Goal: Task Accomplishment & Management: Complete application form

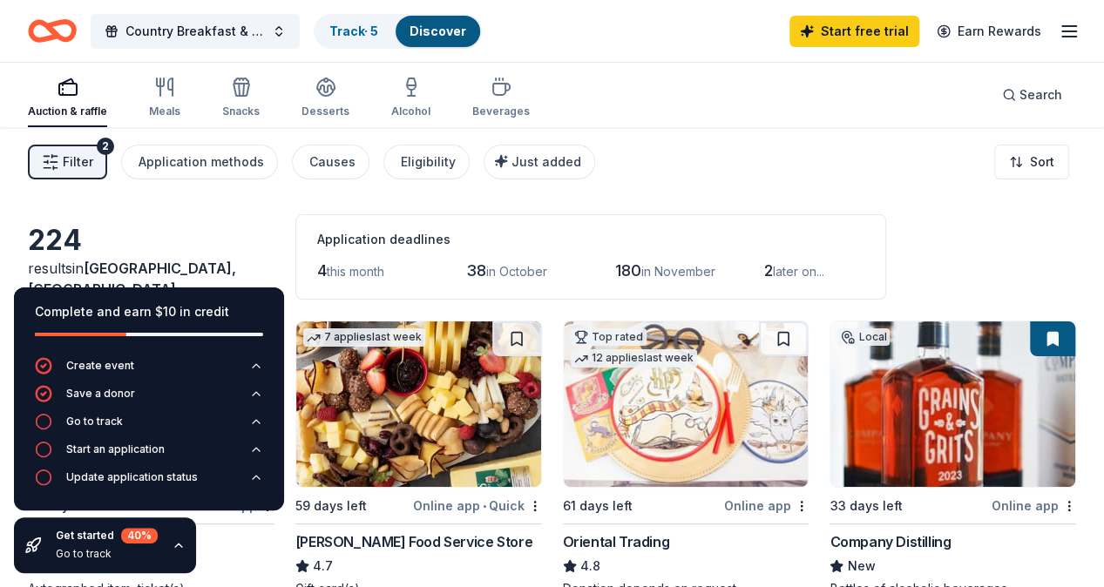
click at [748, 147] on div "Filter 2 Application methods Causes Eligibility Just added Sort" at bounding box center [552, 162] width 1104 height 70
click at [831, 18] on link "Start free trial" at bounding box center [854, 31] width 130 height 31
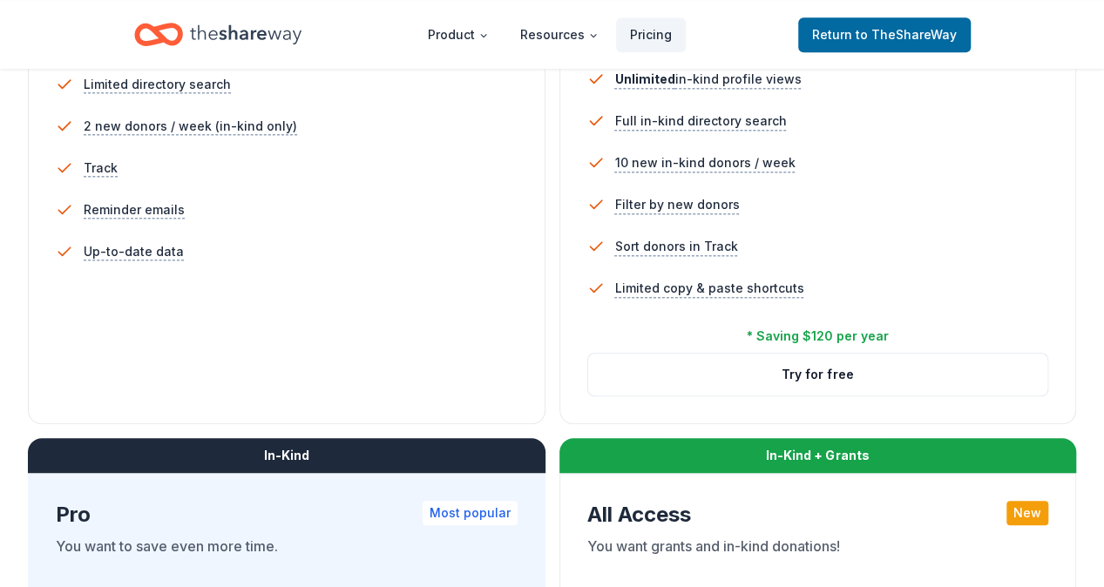
scroll to position [592, 0]
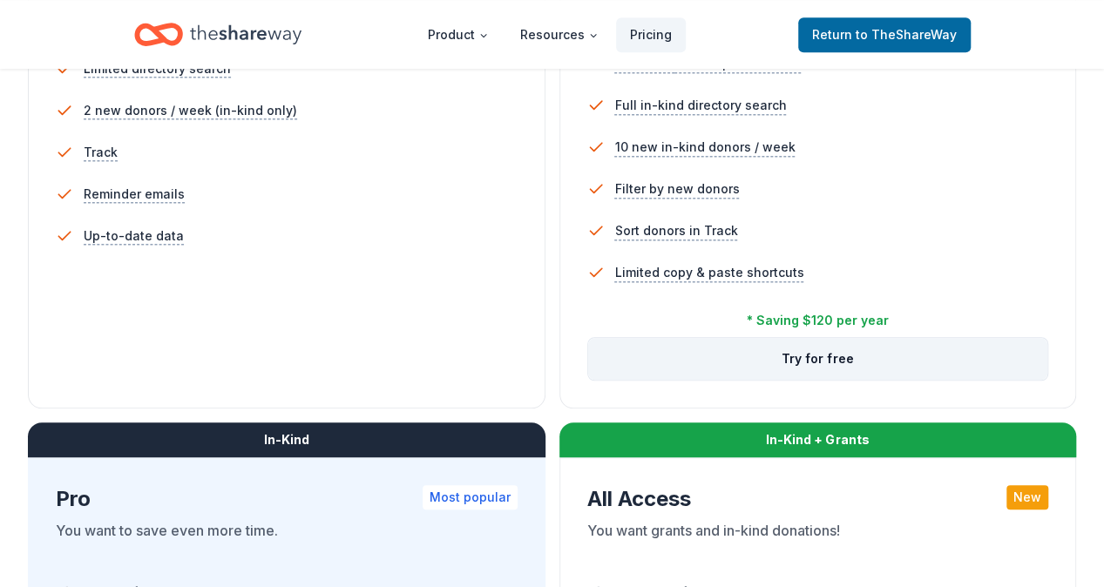
click at [588, 380] on button "Try for free" at bounding box center [818, 359] width 460 height 42
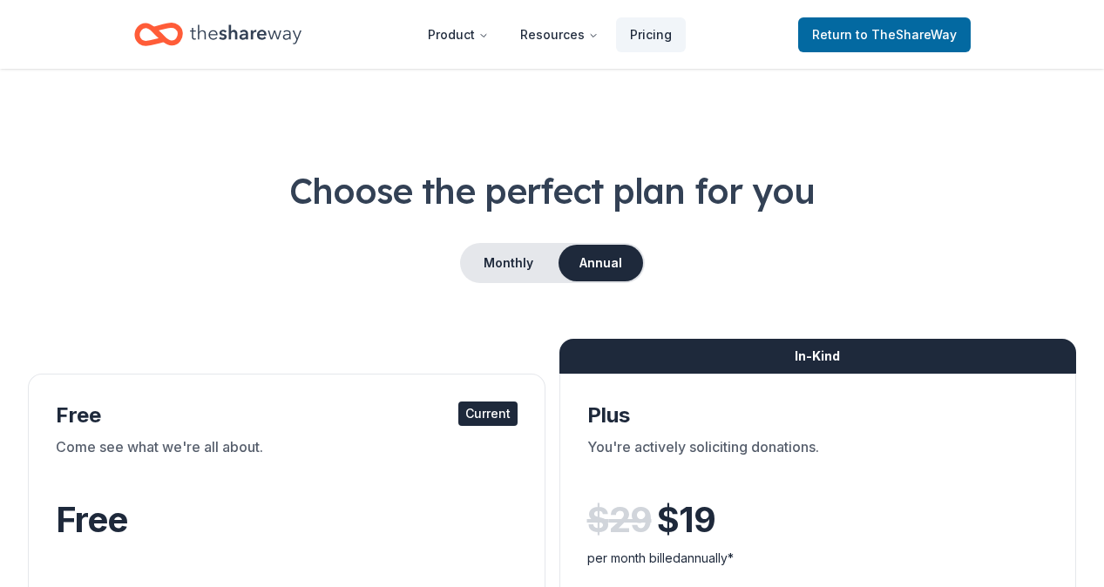
scroll to position [592, 0]
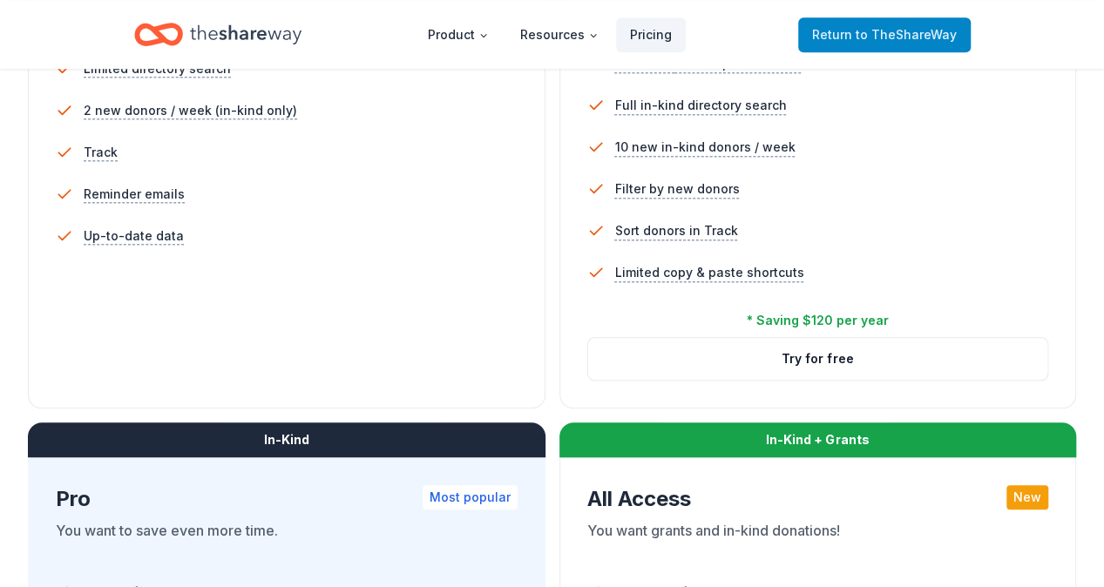
click at [860, 30] on span "to TheShareWay" at bounding box center [905, 34] width 101 height 15
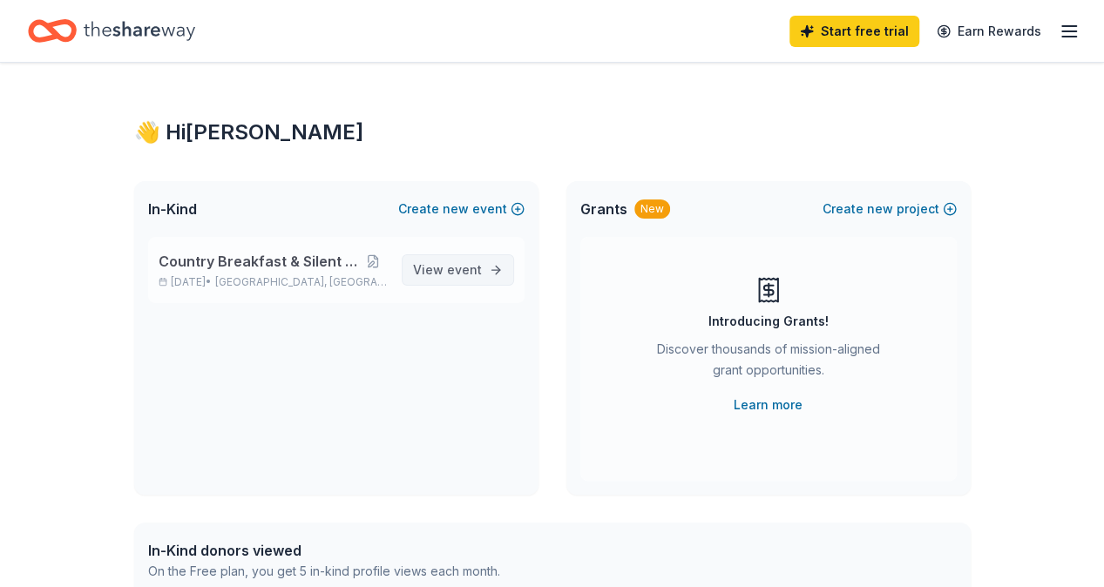
click at [464, 274] on span "event" at bounding box center [464, 269] width 35 height 15
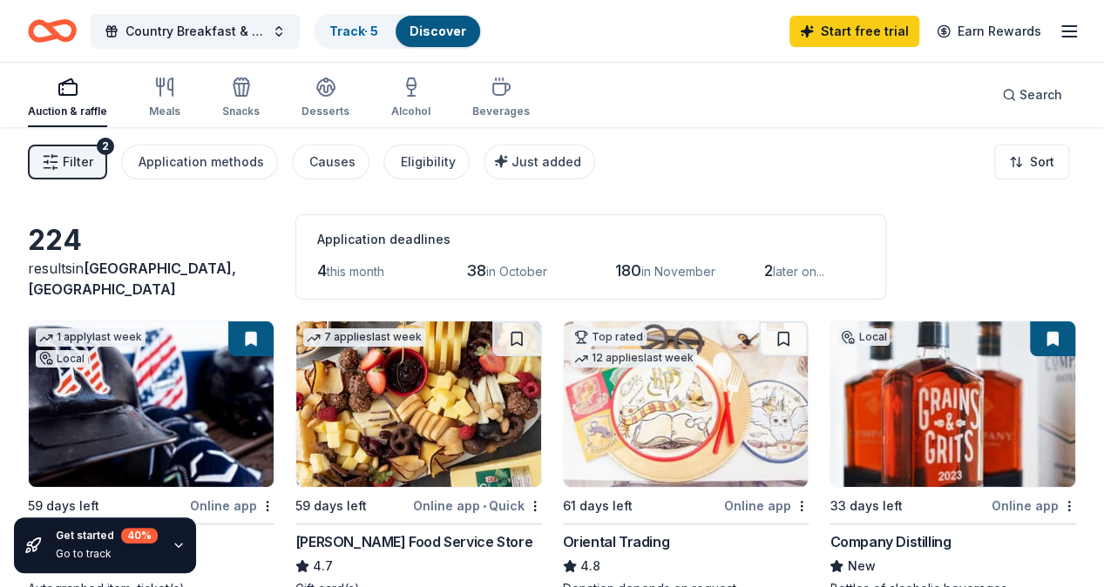
click at [1032, 280] on div "224 results in [GEOGRAPHIC_DATA], [GEOGRAPHIC_DATA] Application deadlines 4 thi…" at bounding box center [552, 256] width 1048 height 85
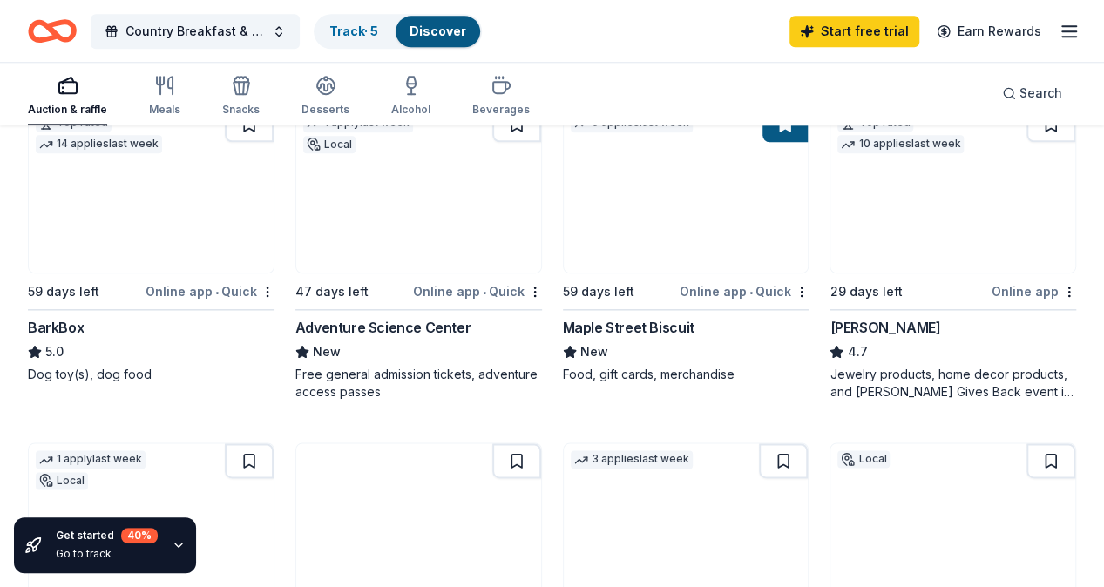
scroll to position [906, 0]
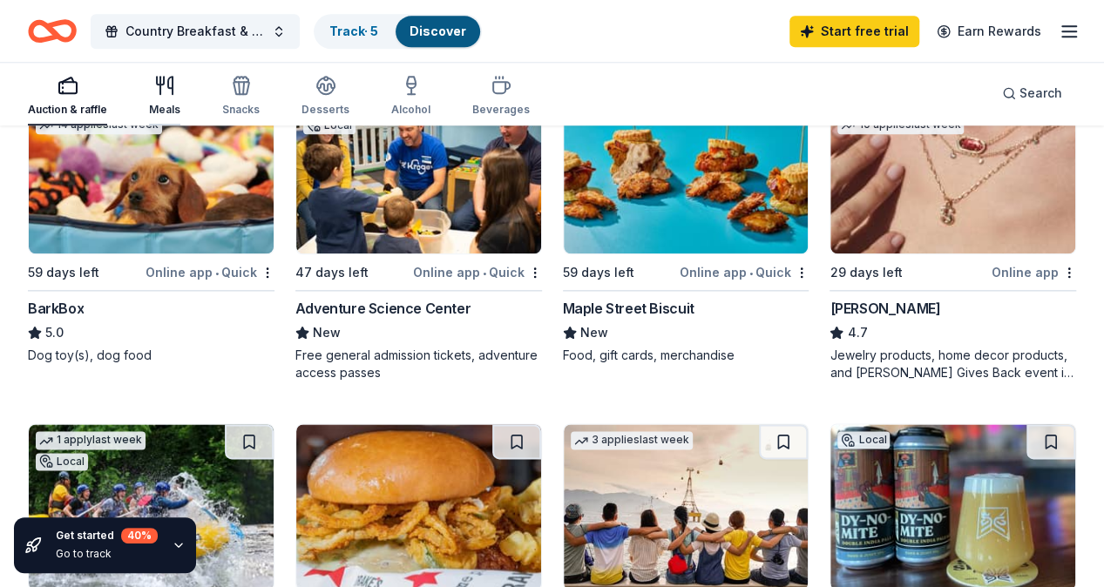
click at [174, 95] on icon "button" at bounding box center [164, 85] width 21 height 21
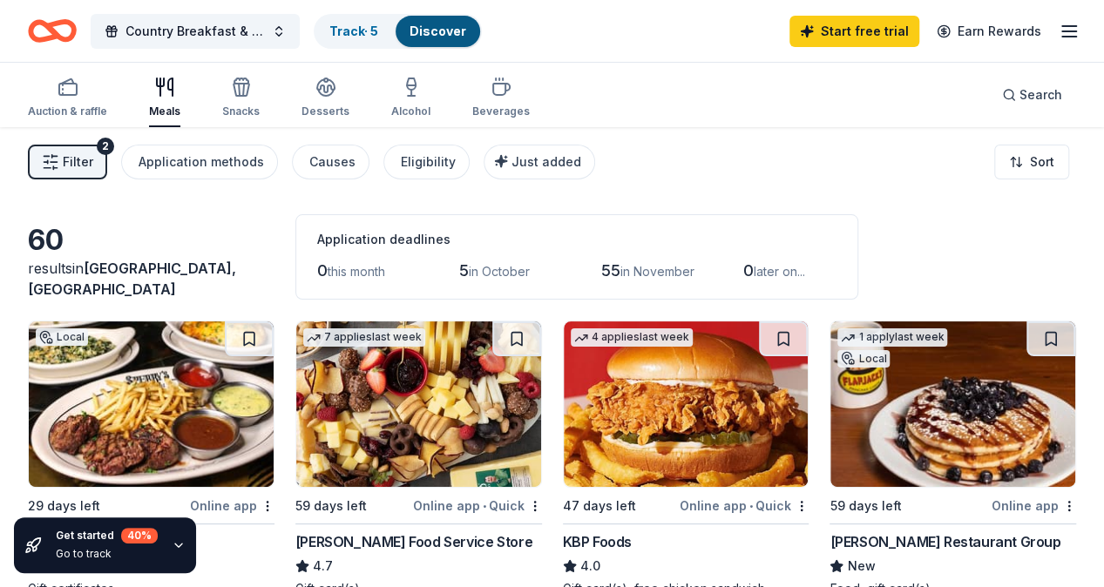
click at [374, 417] on img at bounding box center [418, 404] width 245 height 166
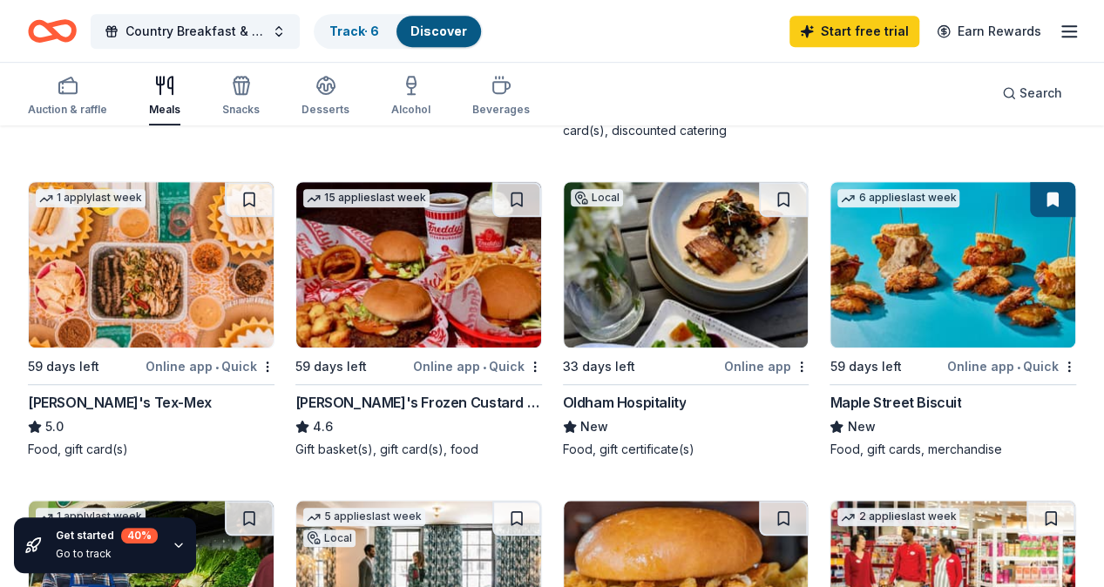
scroll to position [488, 0]
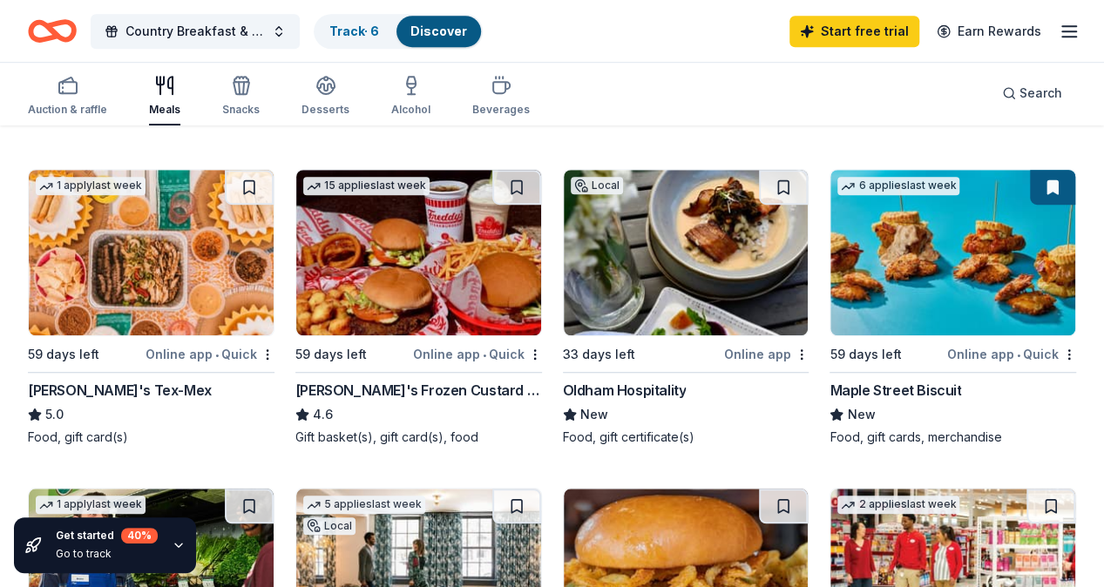
click at [274, 489] on img at bounding box center [151, 572] width 245 height 166
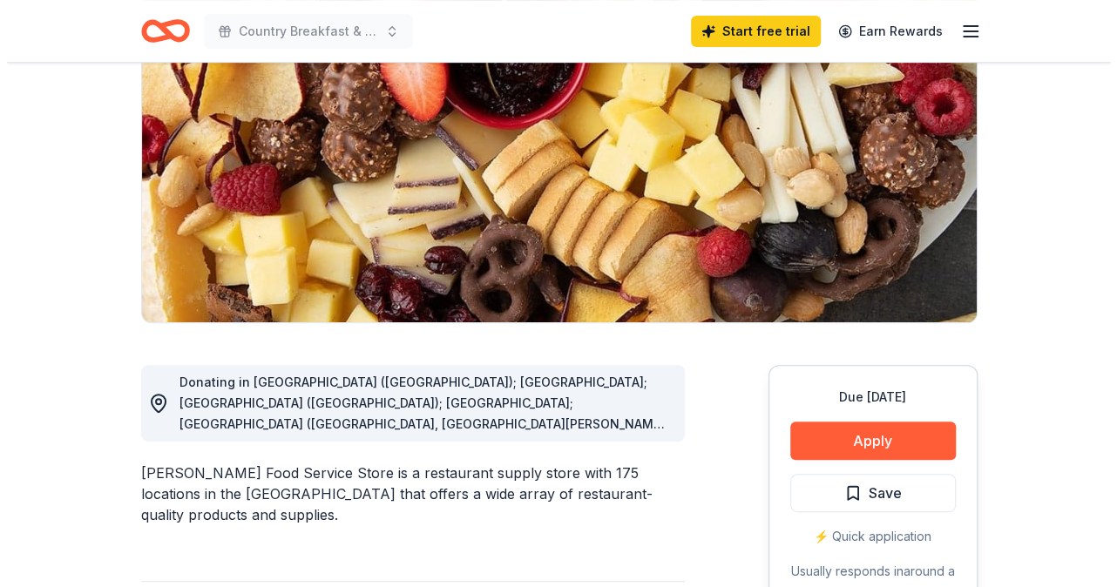
scroll to position [209, 0]
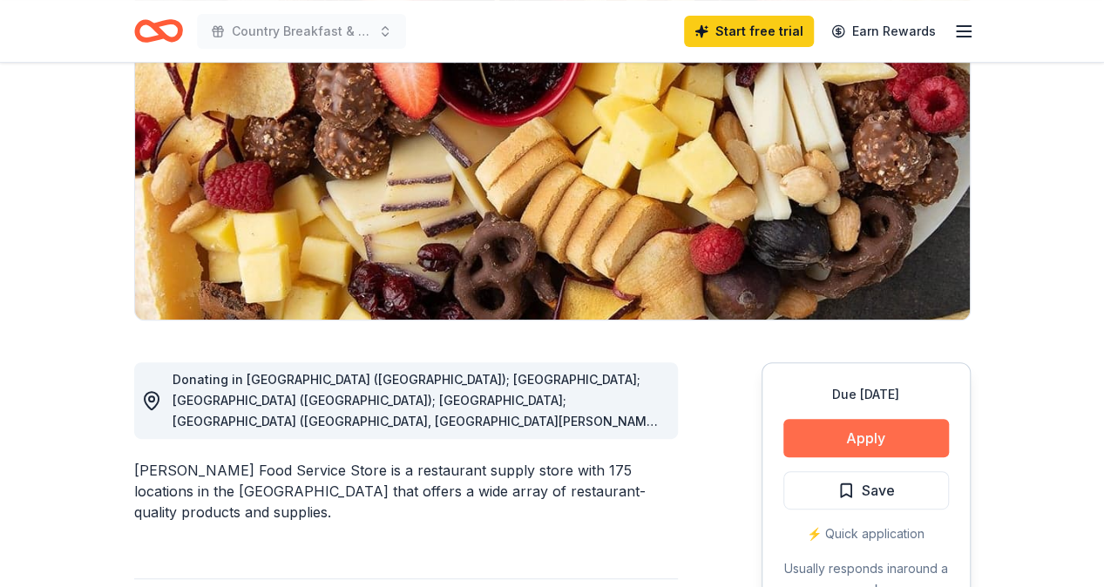
click at [878, 447] on button "Apply" at bounding box center [866, 438] width 166 height 38
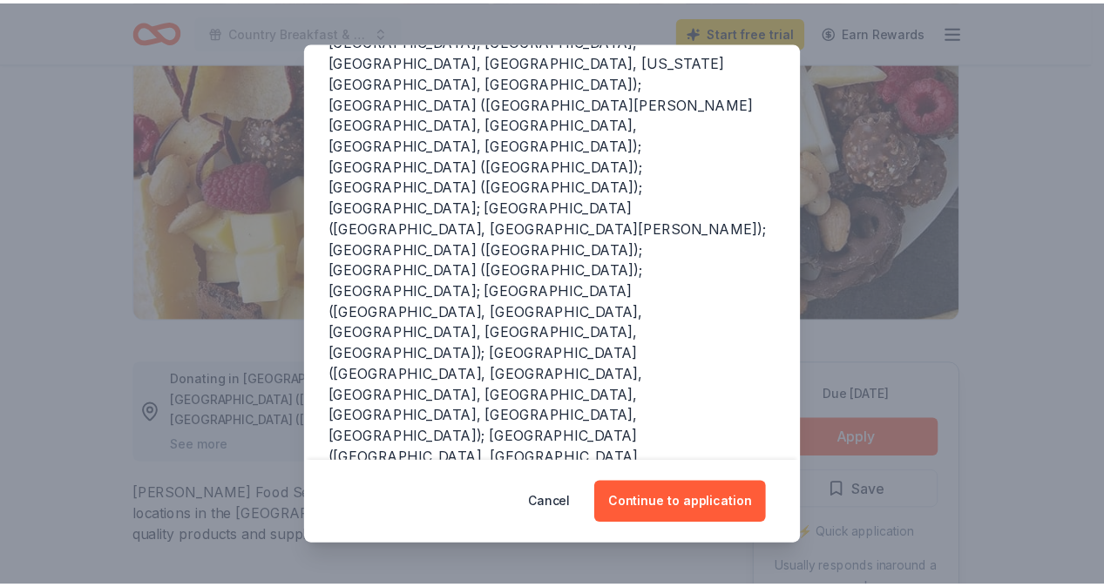
scroll to position [389, 0]
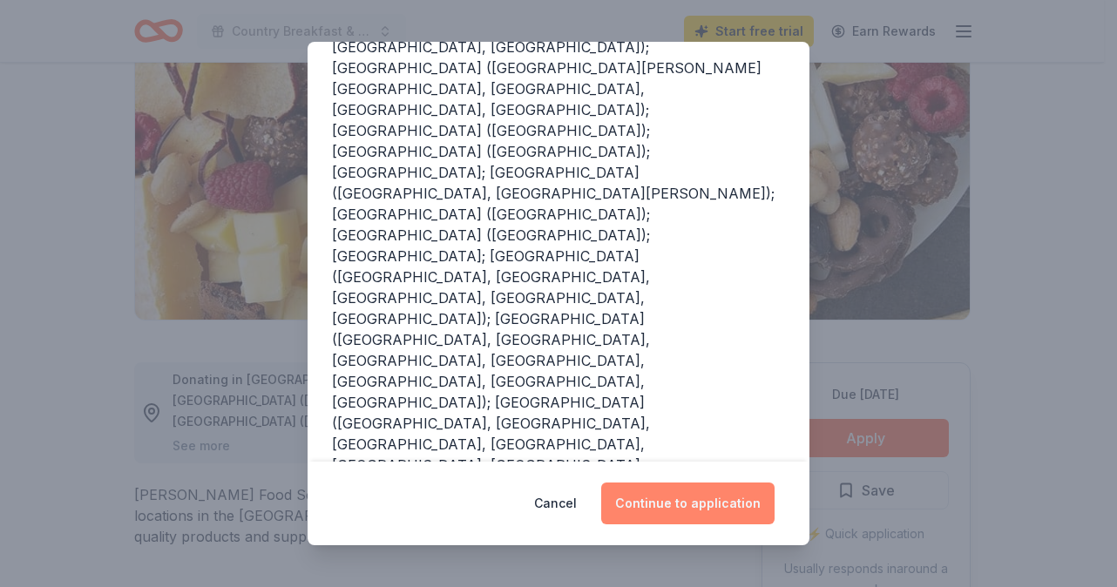
click at [702, 498] on button "Continue to application" at bounding box center [687, 504] width 173 height 42
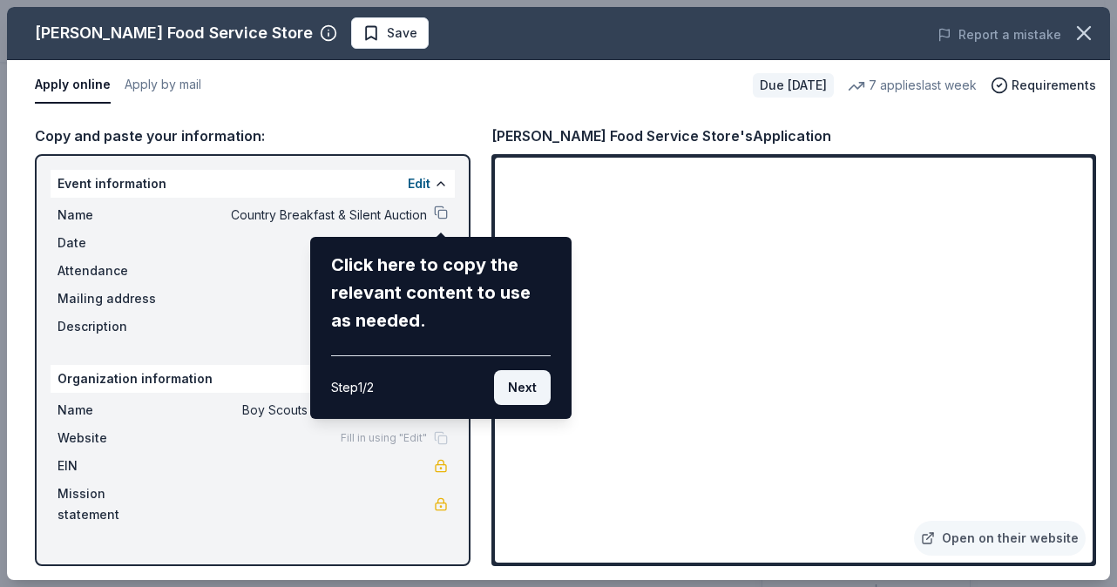
click at [536, 394] on button "Next" at bounding box center [522, 387] width 57 height 35
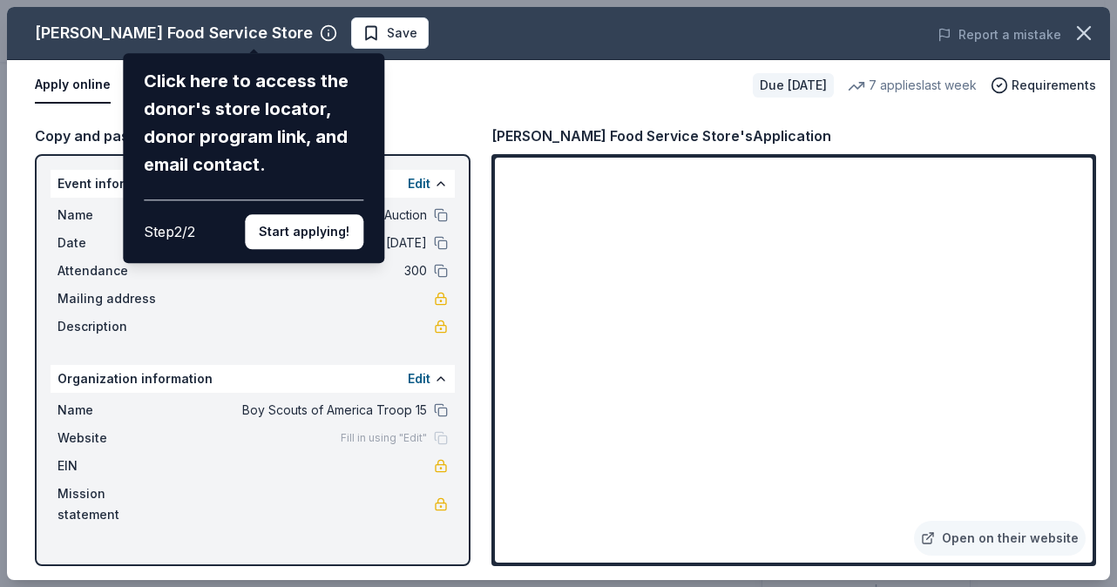
drag, startPoint x: 1085, startPoint y: 302, endPoint x: 1084, endPoint y: 377, distance: 74.9
click at [1084, 377] on div "Gordon Food Service Store Click here to access the donor's store locator, donor…" at bounding box center [558, 293] width 1103 height 573
drag, startPoint x: 1080, startPoint y: 349, endPoint x: 1085, endPoint y: 443, distance: 94.2
click at [1085, 443] on div "Gordon Food Service Store Click here to access the donor's store locator, donor…" at bounding box center [558, 293] width 1103 height 573
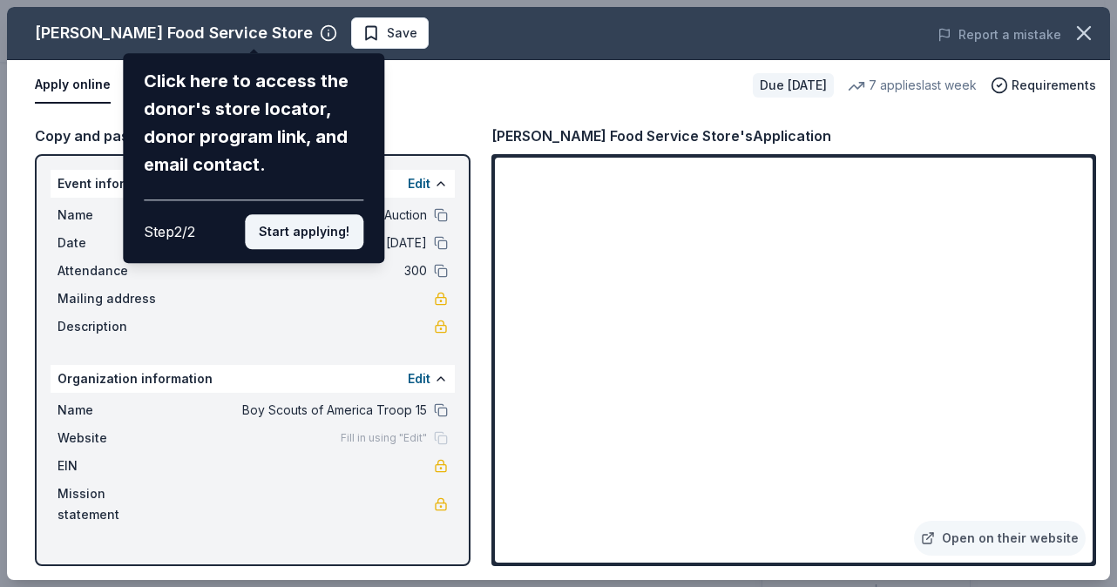
click at [328, 234] on button "Start applying!" at bounding box center [304, 231] width 118 height 35
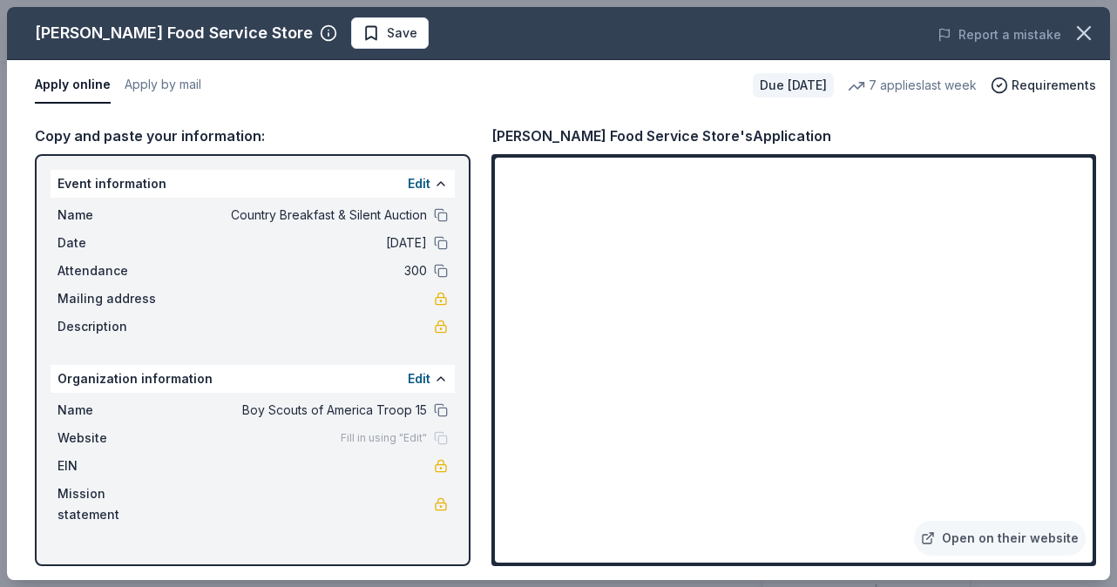
click at [429, 307] on div "Gordon Food Service Store Save Report a mistake Apply online Apply by mail Due …" at bounding box center [558, 293] width 1103 height 573
click at [362, 29] on span "Save" at bounding box center [389, 33] width 55 height 21
click at [1086, 45] on button "button" at bounding box center [1083, 33] width 38 height 38
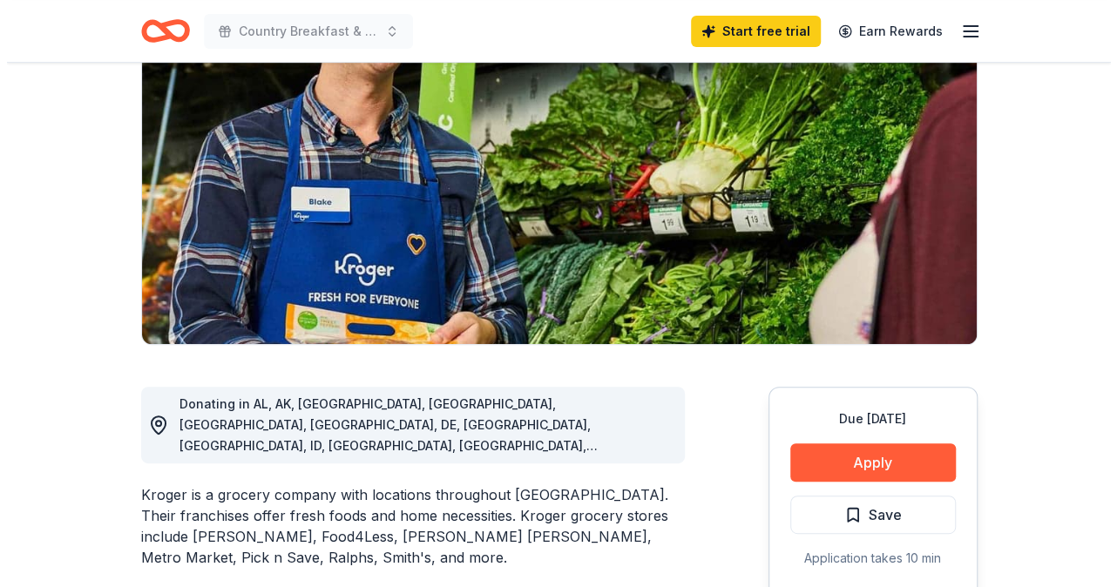
scroll to position [383, 0]
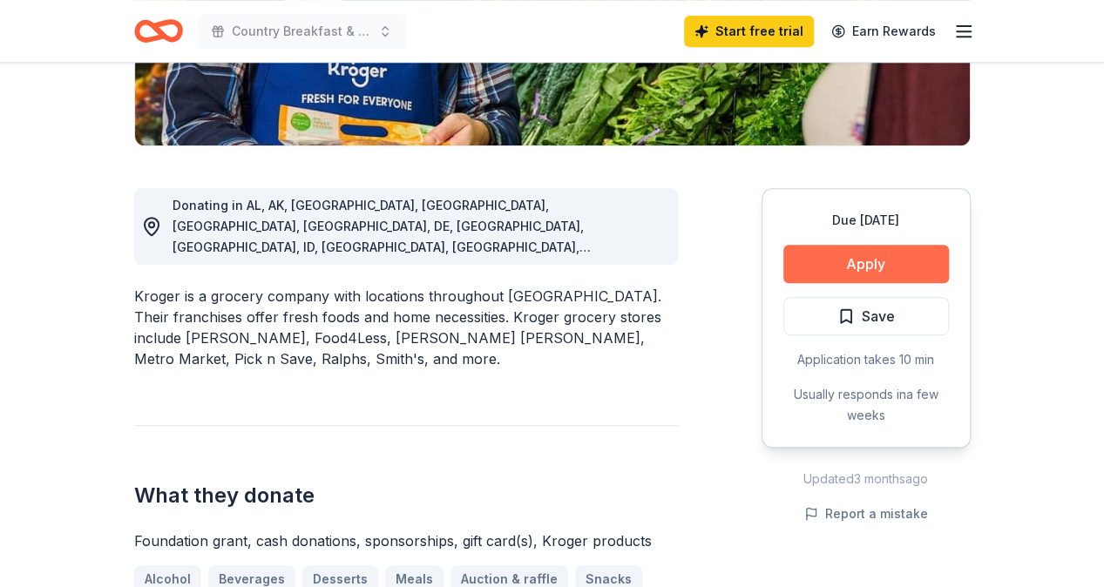
click at [912, 274] on button "Apply" at bounding box center [866, 264] width 166 height 38
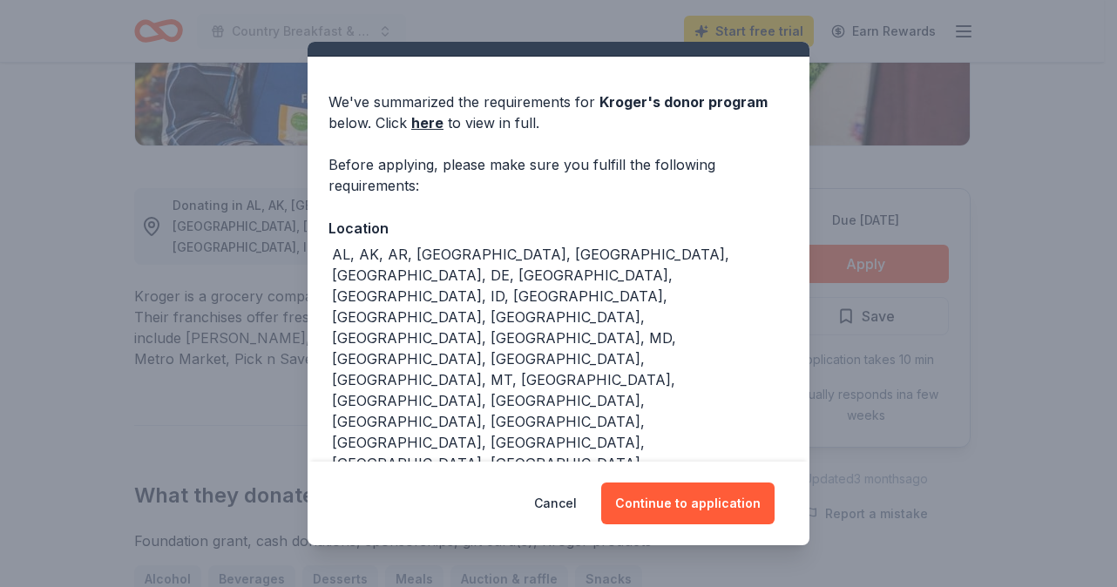
scroll to position [153, 0]
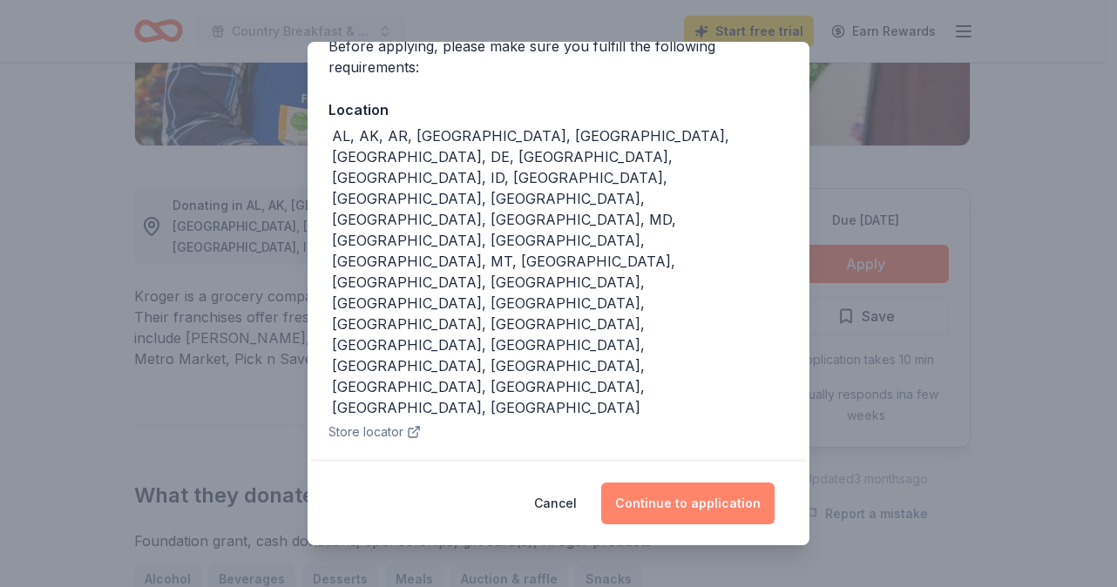
click at [702, 513] on button "Continue to application" at bounding box center [687, 504] width 173 height 42
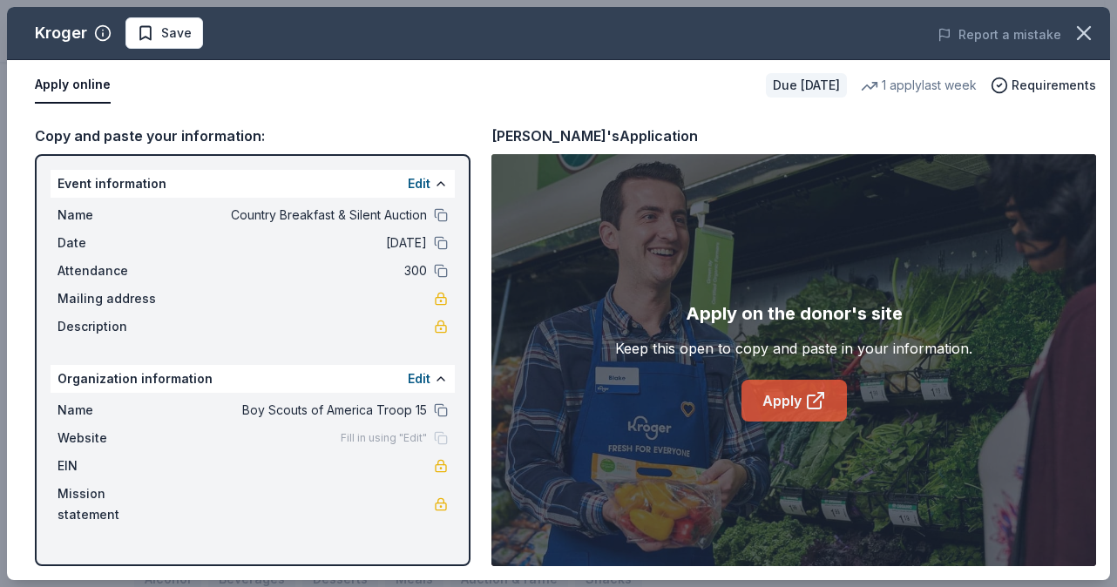
click at [768, 407] on link "Apply" at bounding box center [793, 401] width 105 height 42
